Goal: Book appointment/travel/reservation

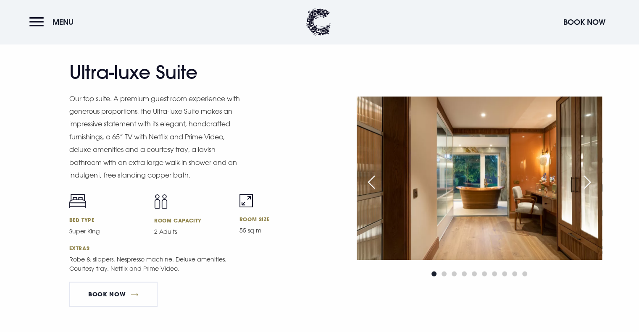
scroll to position [967, 0]
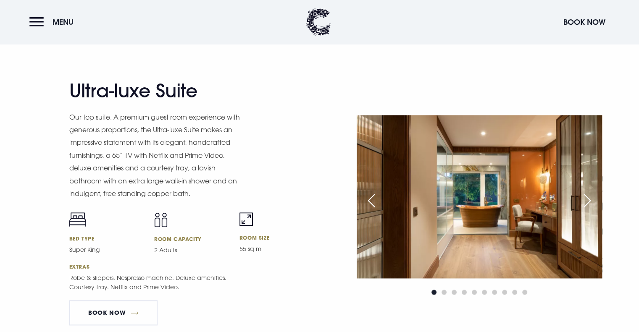
drag, startPoint x: 99, startPoint y: 94, endPoint x: 109, endPoint y: 94, distance: 10.1
click at [108, 94] on h2 "Ultra-luxe Suite" at bounding box center [151, 91] width 164 height 22
click at [590, 204] on div "Next slide" at bounding box center [587, 201] width 21 height 18
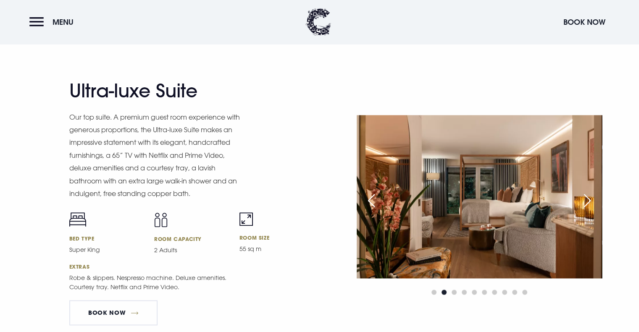
click at [590, 204] on div "Next slide" at bounding box center [587, 201] width 21 height 18
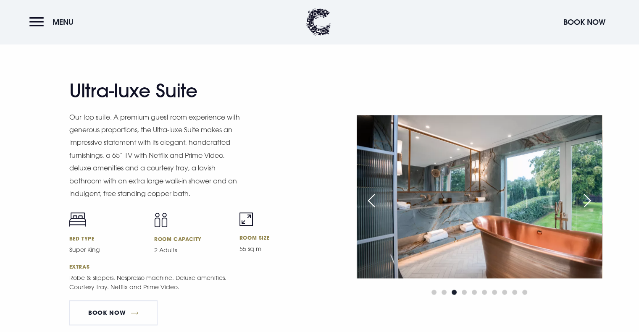
click at [590, 199] on div "Next slide" at bounding box center [587, 201] width 21 height 18
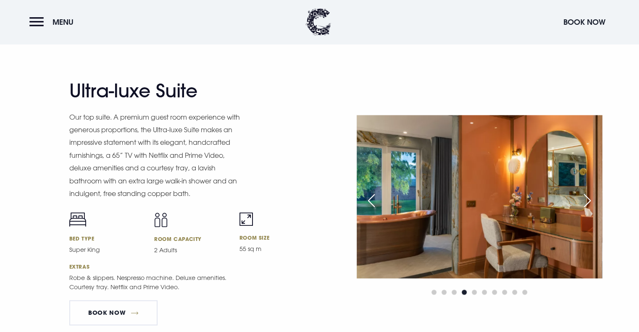
click at [590, 199] on div "Next slide" at bounding box center [587, 201] width 21 height 18
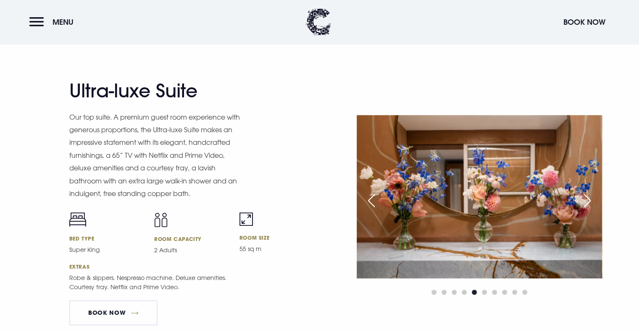
click at [590, 199] on div "Next slide" at bounding box center [587, 201] width 21 height 18
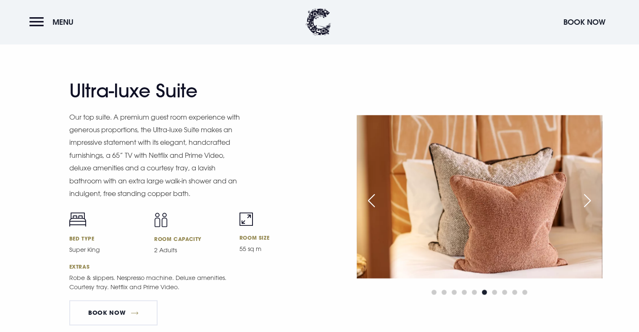
click at [590, 199] on div "Next slide" at bounding box center [587, 201] width 21 height 18
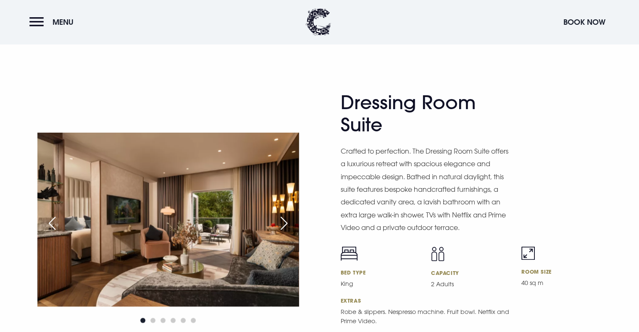
scroll to position [1261, 0]
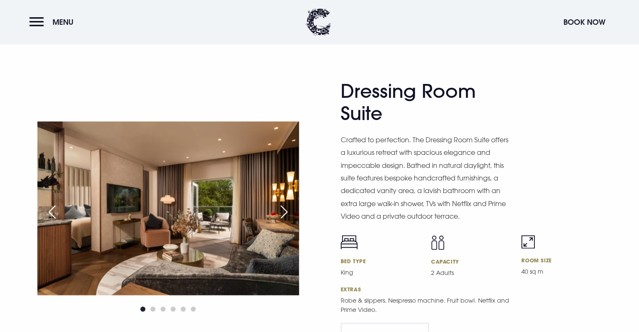
click at [285, 210] on div "Next slide" at bounding box center [284, 212] width 21 height 18
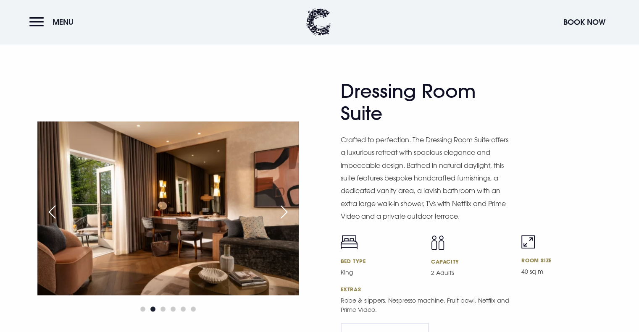
click at [285, 210] on div "Next slide" at bounding box center [284, 212] width 21 height 18
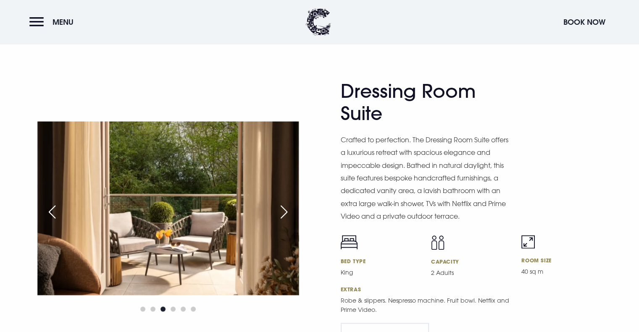
click at [285, 210] on div "Next slide" at bounding box center [284, 212] width 21 height 18
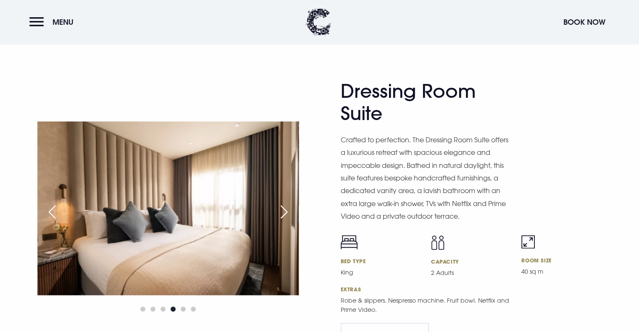
click at [285, 210] on div "Next slide" at bounding box center [284, 212] width 21 height 18
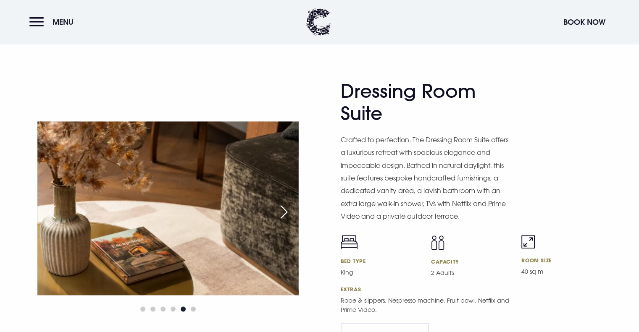
click at [285, 210] on div "Next slide" at bounding box center [284, 212] width 21 height 18
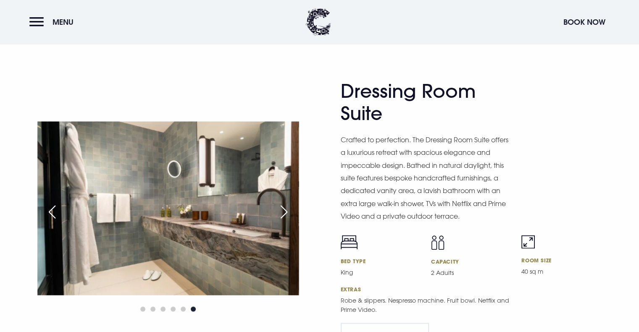
click at [285, 210] on div "Next slide" at bounding box center [284, 212] width 21 height 18
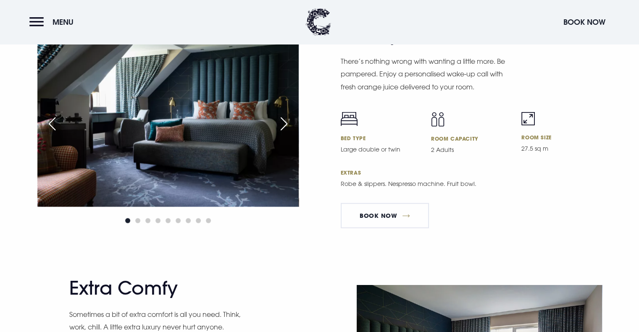
scroll to position [1807, 0]
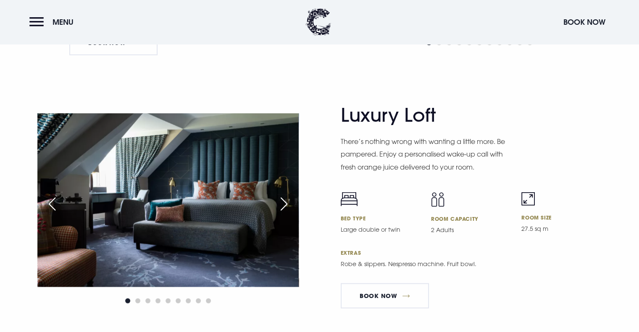
click at [282, 201] on div "Next slide" at bounding box center [284, 204] width 21 height 18
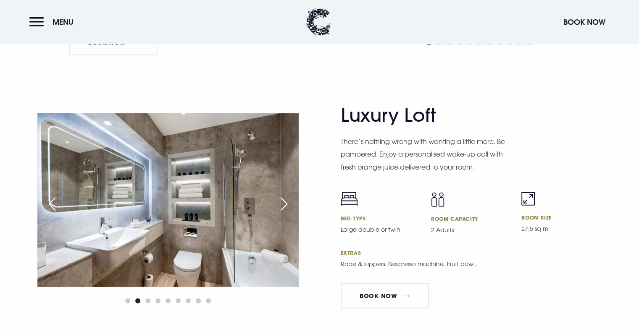
click at [282, 201] on div "Next slide" at bounding box center [284, 204] width 21 height 18
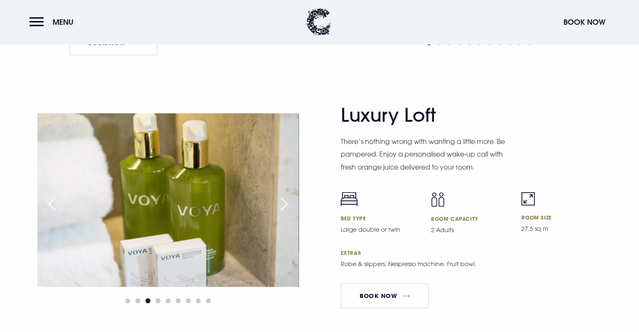
click at [282, 201] on div "Next slide" at bounding box center [284, 204] width 21 height 18
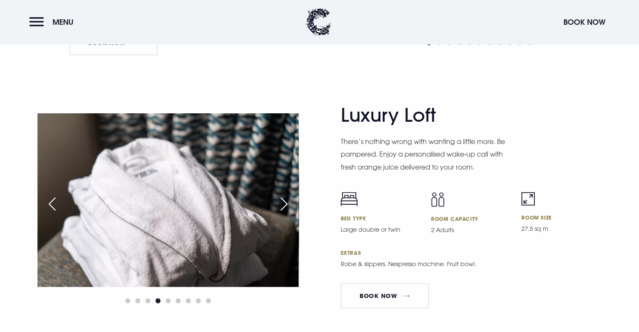
click at [282, 201] on div "Next slide" at bounding box center [284, 204] width 21 height 18
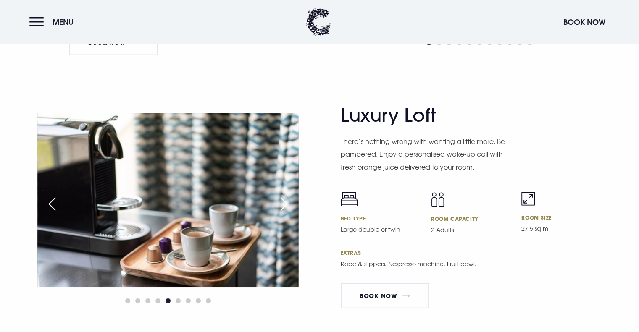
click at [282, 201] on div "Next slide" at bounding box center [284, 204] width 21 height 18
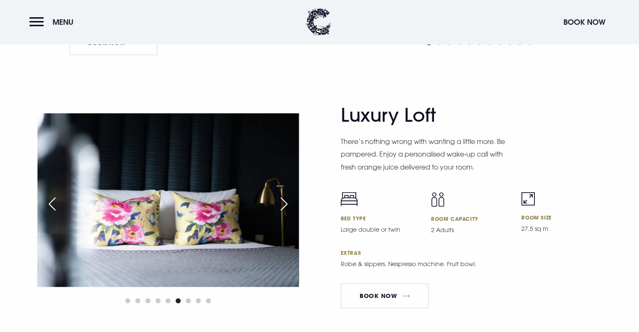
click at [282, 201] on div "Next slide" at bounding box center [284, 204] width 21 height 18
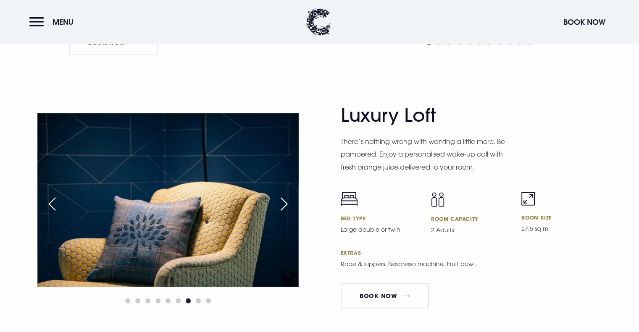
click at [282, 201] on div "Next slide" at bounding box center [284, 204] width 21 height 18
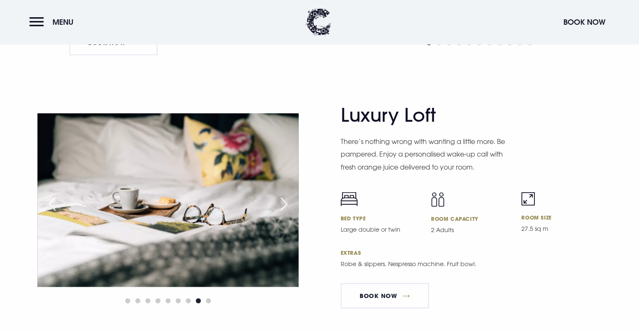
click at [282, 201] on div "Next slide" at bounding box center [284, 204] width 21 height 18
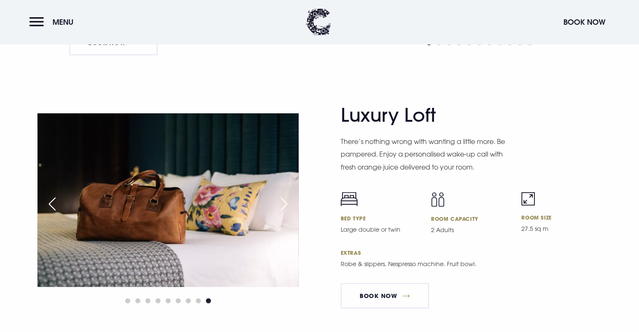
click at [282, 201] on div "Next slide" at bounding box center [284, 204] width 21 height 18
